Goal: Find specific page/section: Find specific page/section

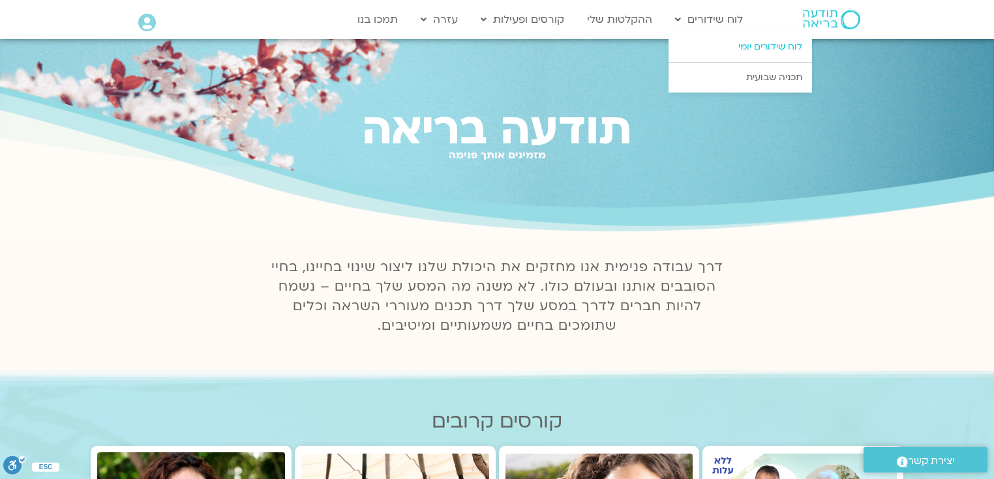
click at [769, 44] on link "לוח שידורים יומי" at bounding box center [740, 47] width 143 height 30
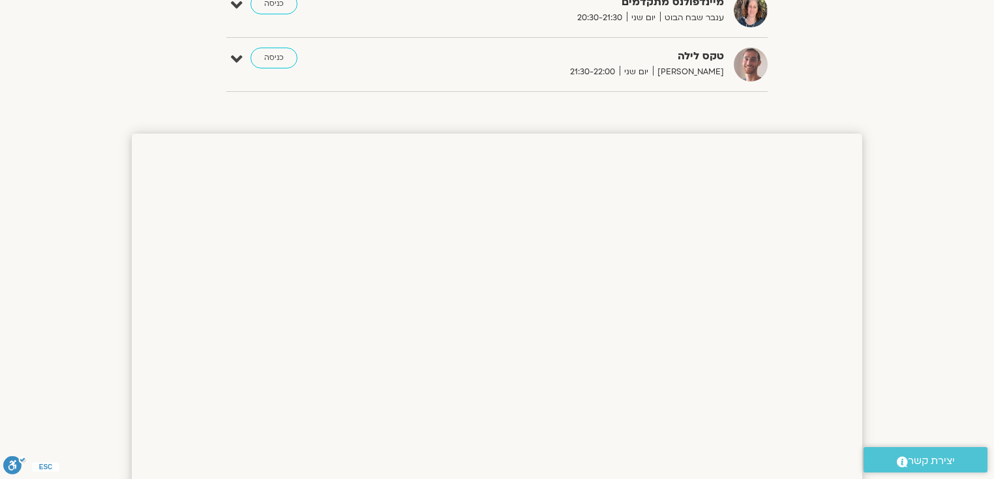
scroll to position [991, 0]
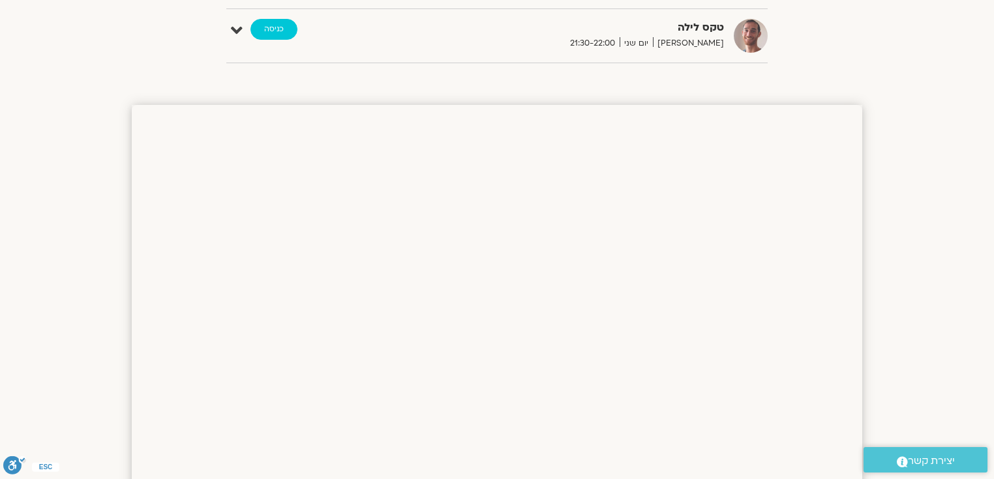
click at [271, 27] on link "כניסה" at bounding box center [273, 29] width 47 height 21
